Goal: Communication & Community: Share content

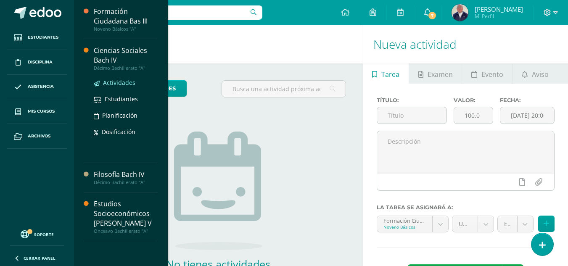
click at [122, 83] on span "Actividades" at bounding box center [119, 83] width 32 height 8
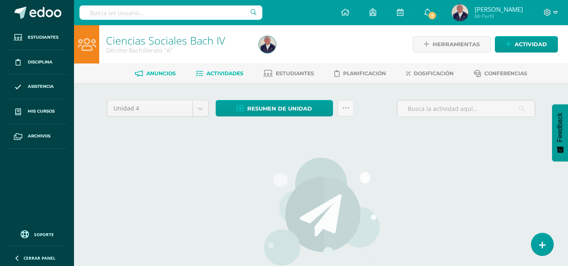
click at [157, 72] on span "Anuncios" at bounding box center [160, 73] width 29 height 6
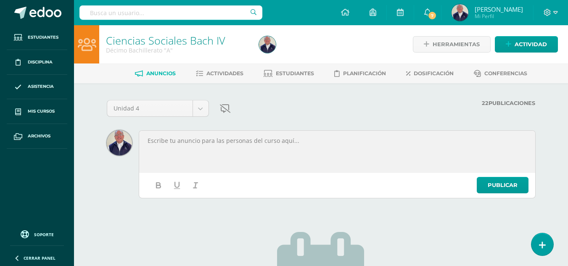
drag, startPoint x: 171, startPoint y: 141, endPoint x: 128, endPoint y: 121, distance: 47.2
click at [162, 137] on p at bounding box center [337, 141] width 381 height 8
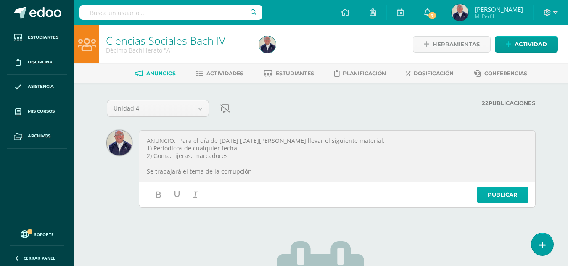
click at [500, 197] on link "Publicar" at bounding box center [503, 195] width 52 height 16
